Goal: Transaction & Acquisition: Download file/media

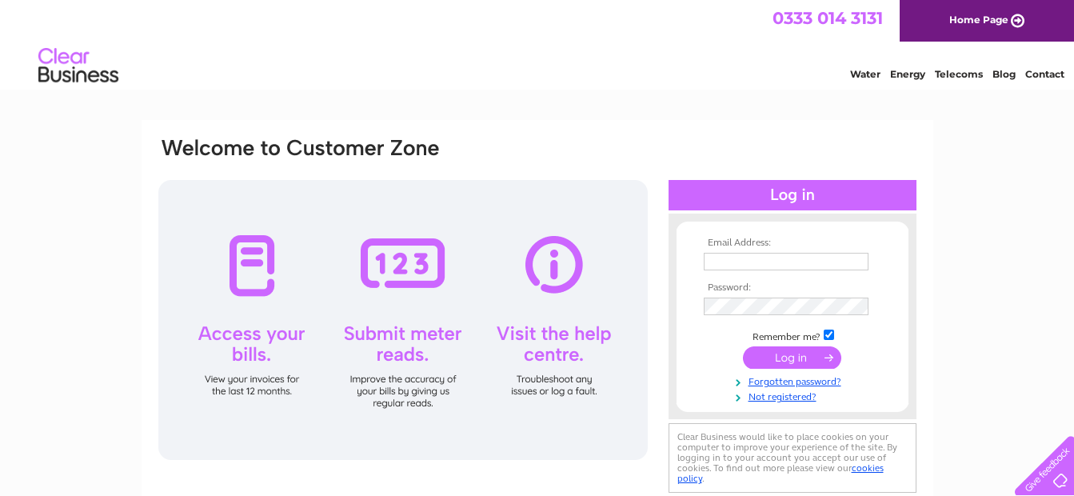
type input "davidpartridge1@btconnect.com"
click at [773, 359] on input "submit" at bounding box center [792, 357] width 98 height 22
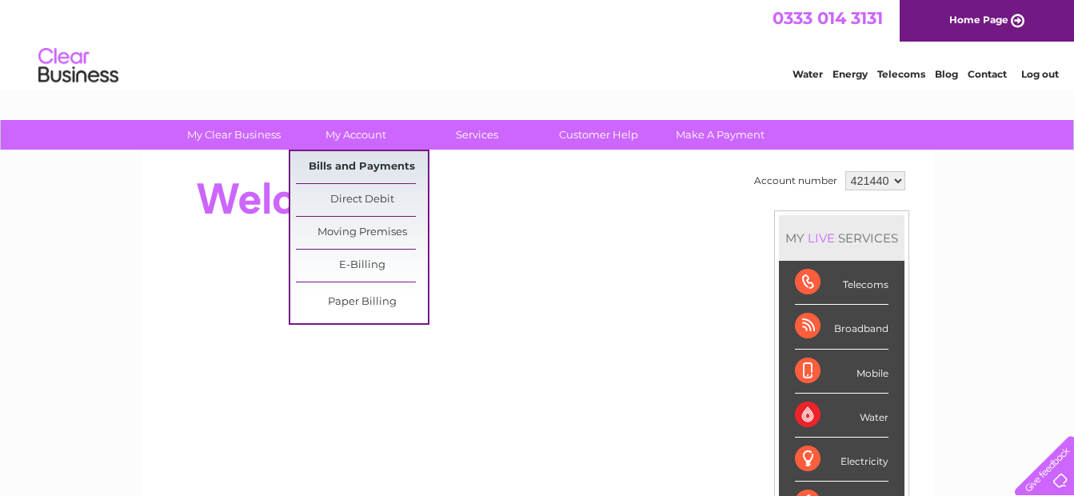
click at [389, 154] on link "Bills and Payments" at bounding box center [362, 167] width 132 height 32
click at [393, 167] on link "Bills and Payments" at bounding box center [362, 167] width 132 height 32
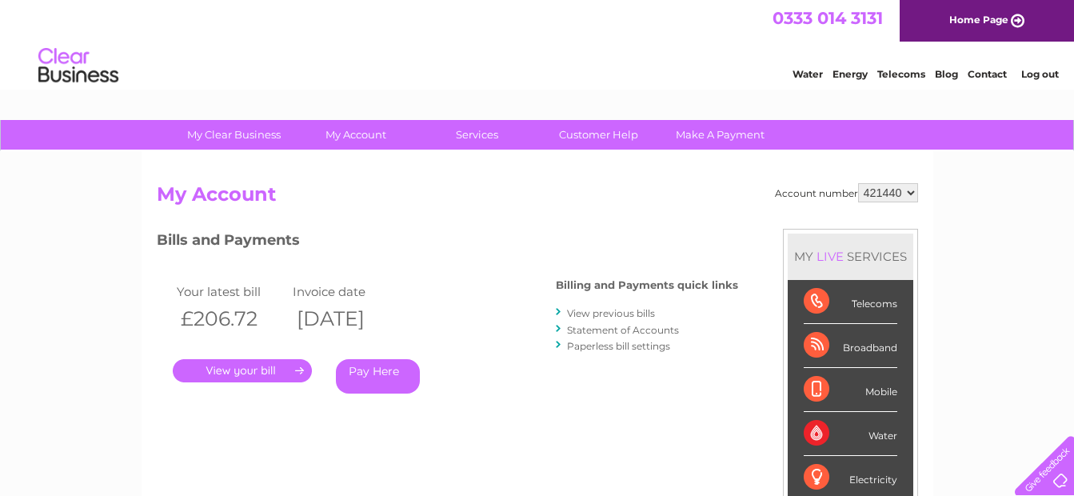
click at [257, 374] on link "." at bounding box center [242, 370] width 139 height 23
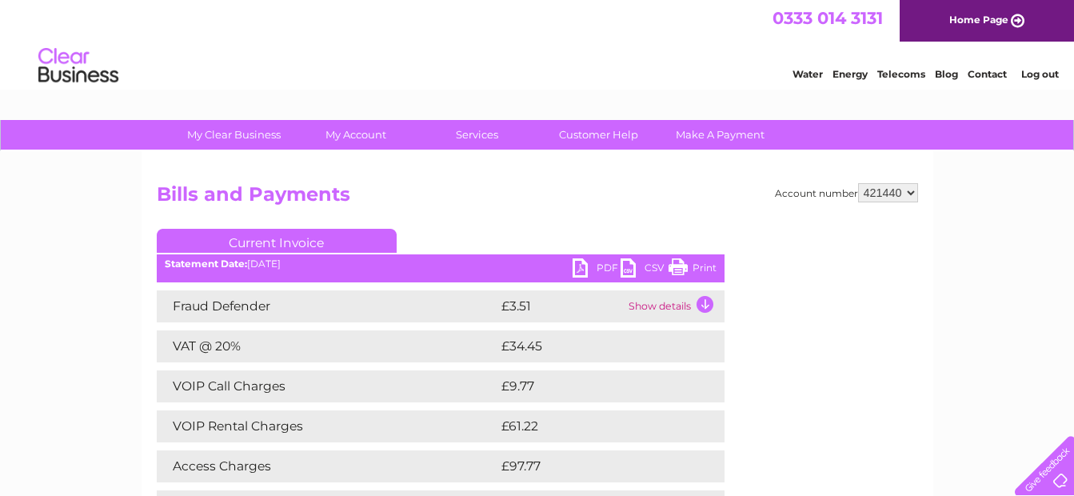
click at [592, 262] on link "PDF" at bounding box center [597, 269] width 48 height 23
